Goal: Register for event/course

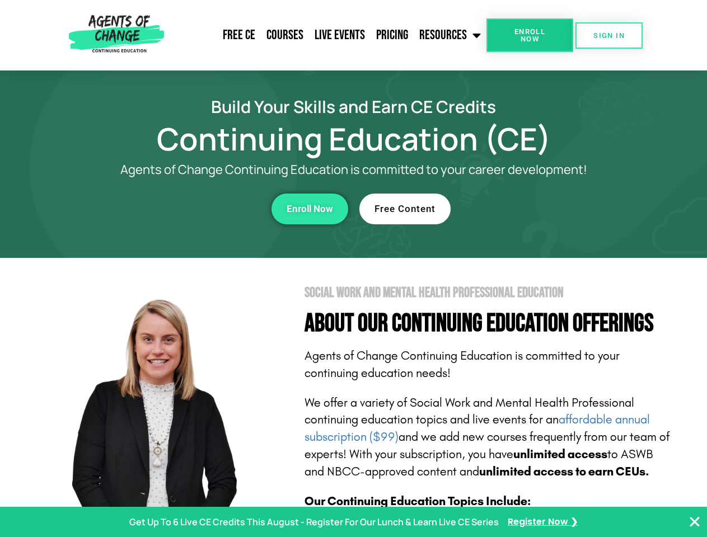
click at [353, 269] on section "Social Work and Mental Health Professional Education About Our Continuing Educa…" at bounding box center [353, 493] width 707 height 470
click at [529, 35] on span "Enroll Now" at bounding box center [529, 35] width 51 height 15
click at [609, 35] on span "SIGN IN" at bounding box center [608, 35] width 31 height 7
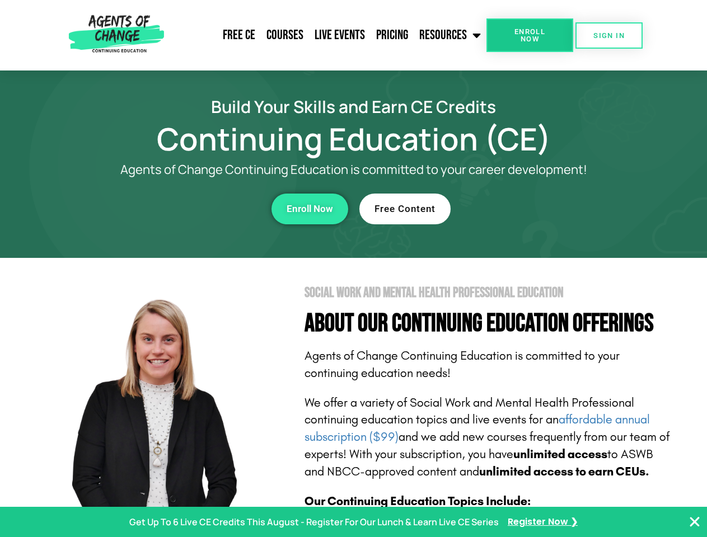
click at [194, 209] on div "Enroll Now" at bounding box center [194, 209] width 308 height 31
click at [309, 209] on span "Enroll Now" at bounding box center [310, 209] width 46 height 10
click at [513, 209] on div "Free Content" at bounding box center [513, 209] width 308 height 31
